Goal: Task Accomplishment & Management: Manage account settings

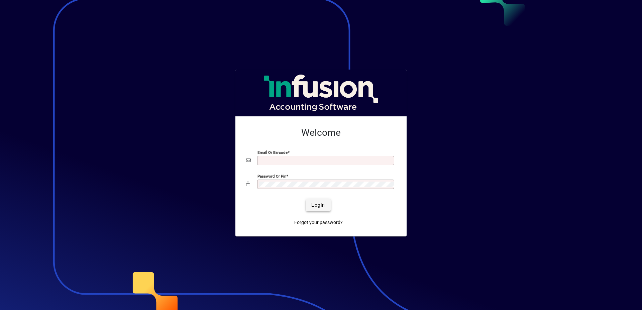
type input "**********"
click at [313, 204] on span "Login" at bounding box center [318, 205] width 14 height 7
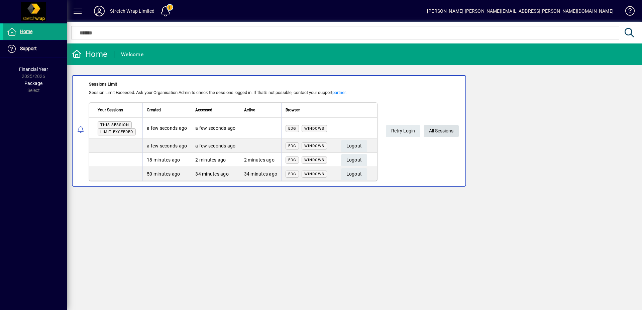
click at [443, 128] on span "All Sessions" at bounding box center [441, 130] width 24 height 11
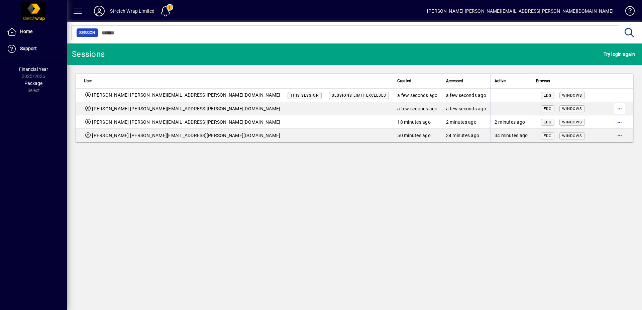
click at [622, 105] on span "button" at bounding box center [619, 109] width 16 height 16
click at [583, 121] on span "Logout" at bounding box center [591, 123] width 56 height 8
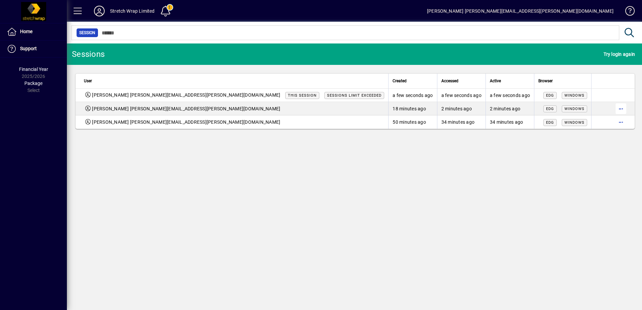
click at [622, 109] on span "button" at bounding box center [621, 109] width 16 height 16
click at [580, 125] on span "Logout" at bounding box center [591, 123] width 56 height 8
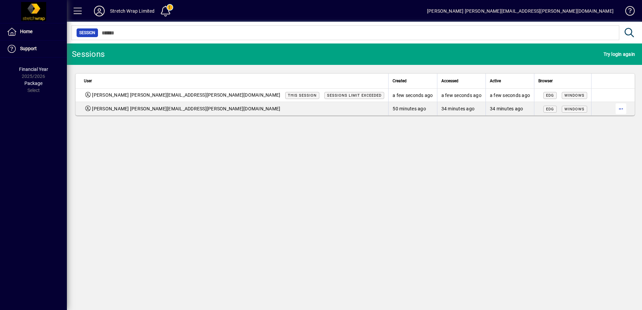
click at [619, 108] on span "button" at bounding box center [621, 109] width 16 height 16
click at [581, 126] on span "Logout" at bounding box center [591, 123] width 56 height 8
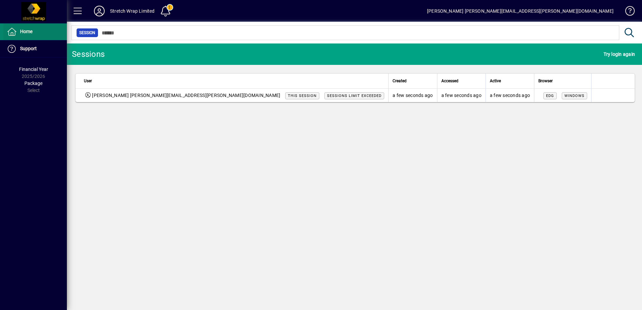
click at [33, 32] on span at bounding box center [35, 32] width 64 height 16
